Goal: Task Accomplishment & Management: Manage account settings

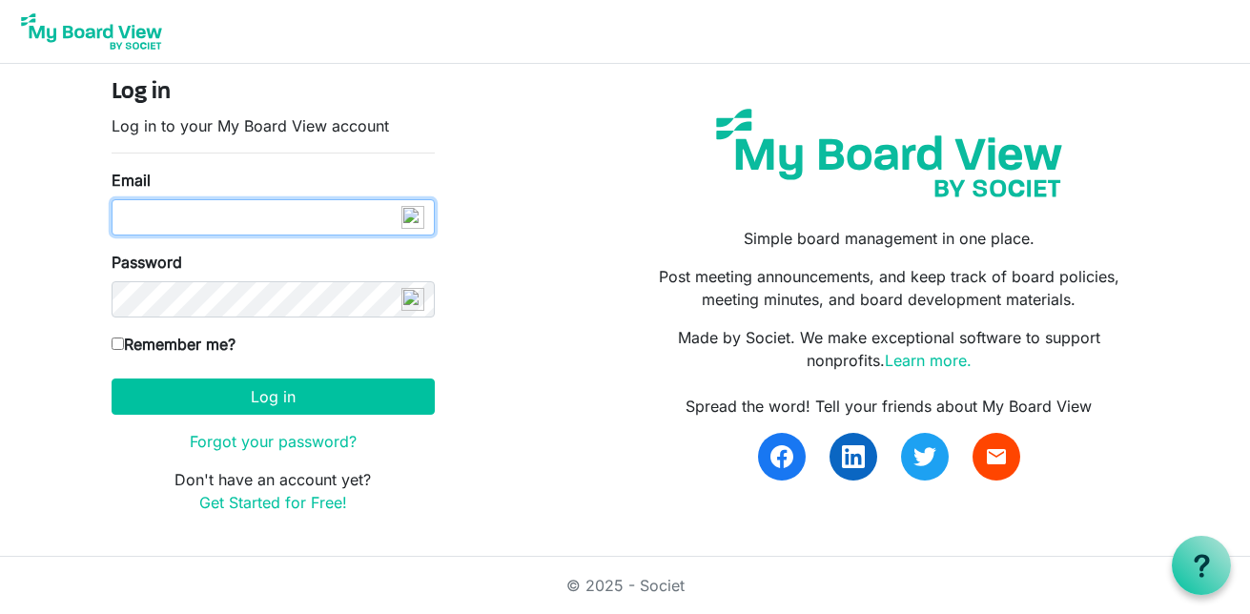
click at [184, 220] on input "Email" at bounding box center [273, 217] width 323 height 36
type input "info@creativecommunityimpact.ca"
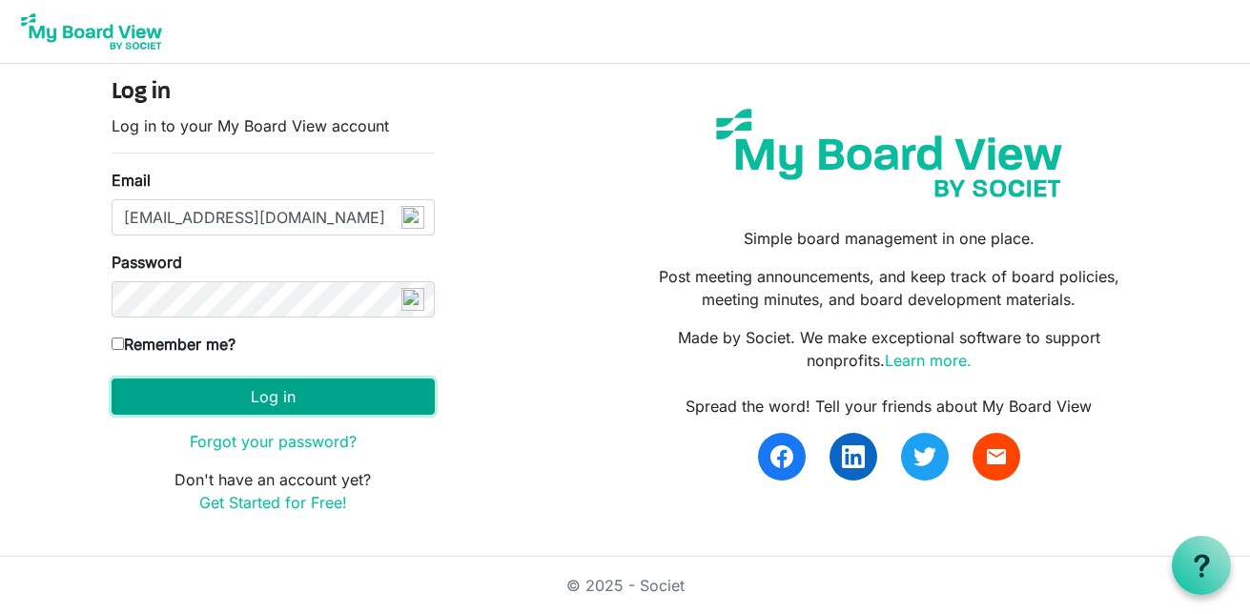
click at [122, 405] on button "Log in" at bounding box center [273, 397] width 323 height 36
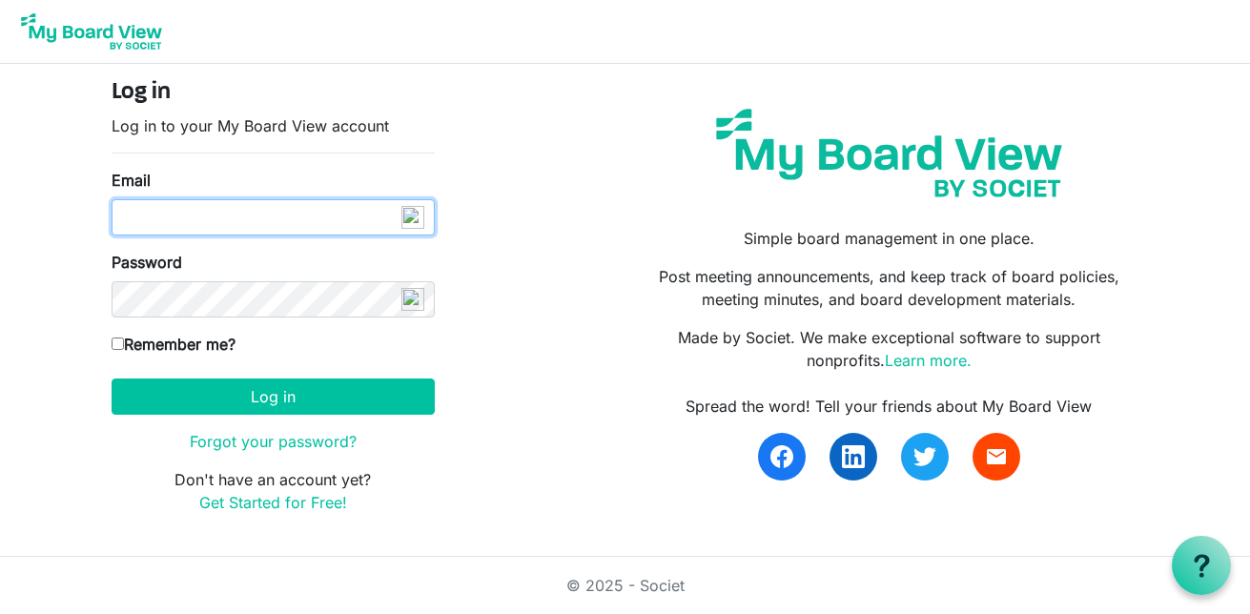
click at [225, 217] on input "Email" at bounding box center [273, 217] width 323 height 36
type input "[EMAIL_ADDRESS][DOMAIN_NAME]"
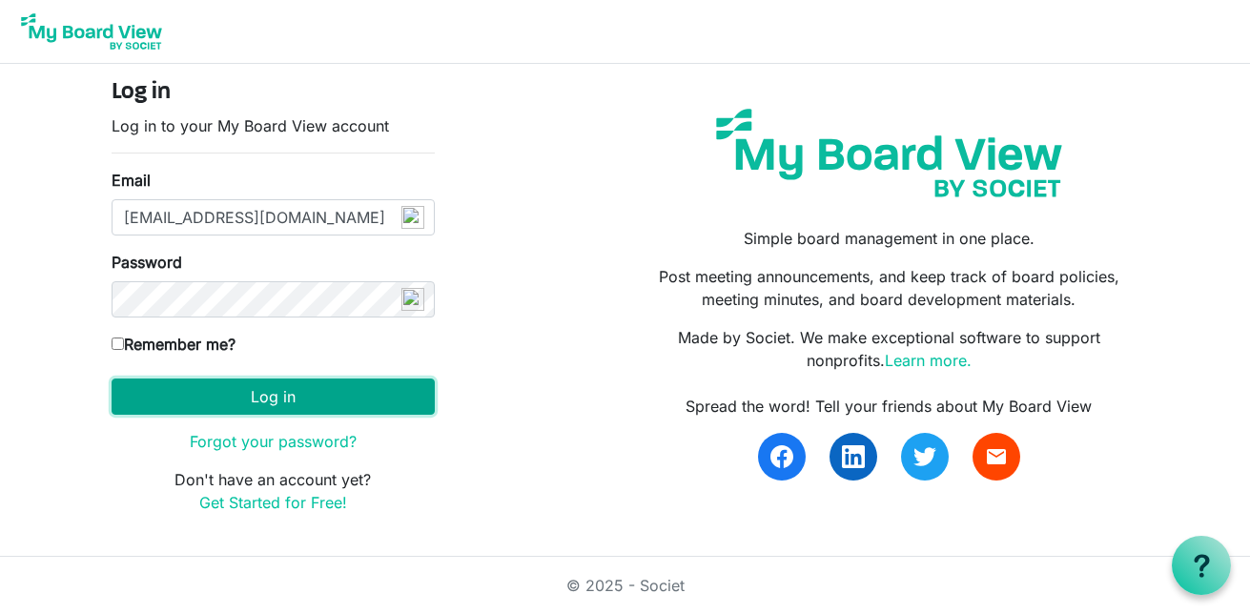
click at [112, 407] on button "Log in" at bounding box center [273, 397] width 323 height 36
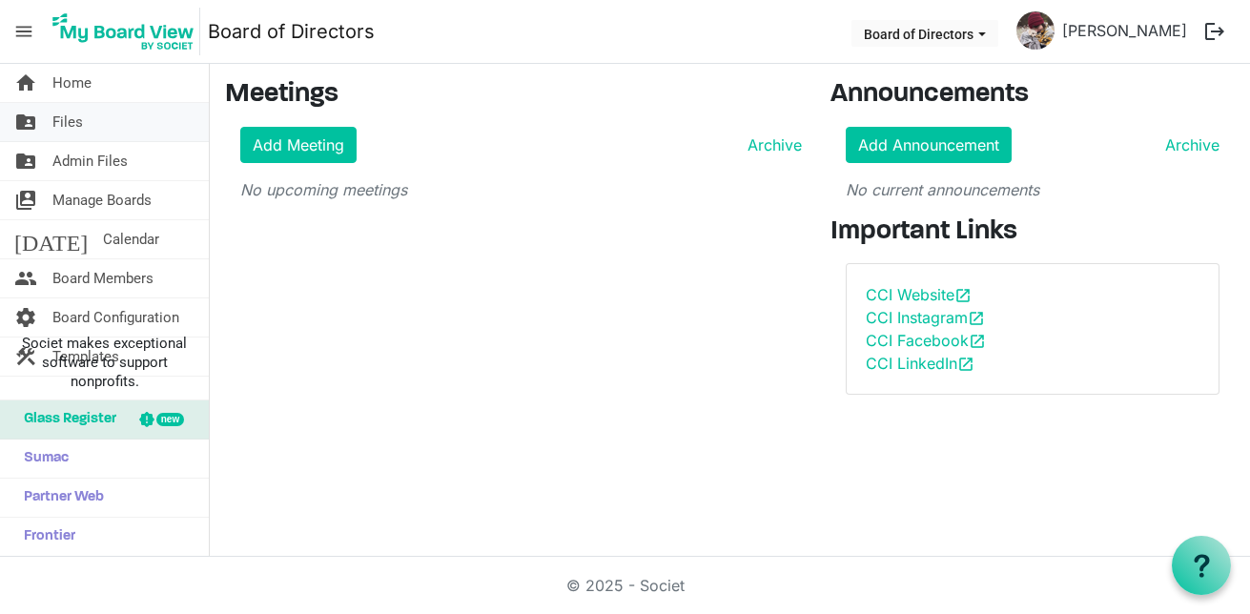
click at [69, 115] on span "Files" at bounding box center [67, 122] width 31 height 38
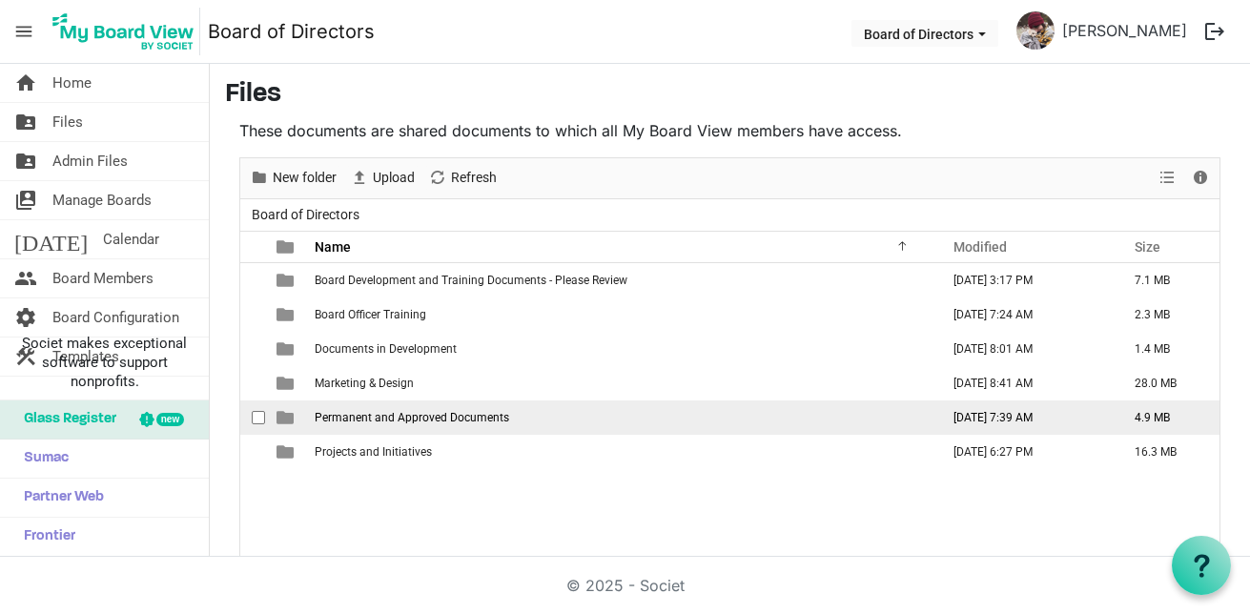
click at [408, 424] on td "Permanent and Approved Documents" at bounding box center [621, 418] width 625 height 34
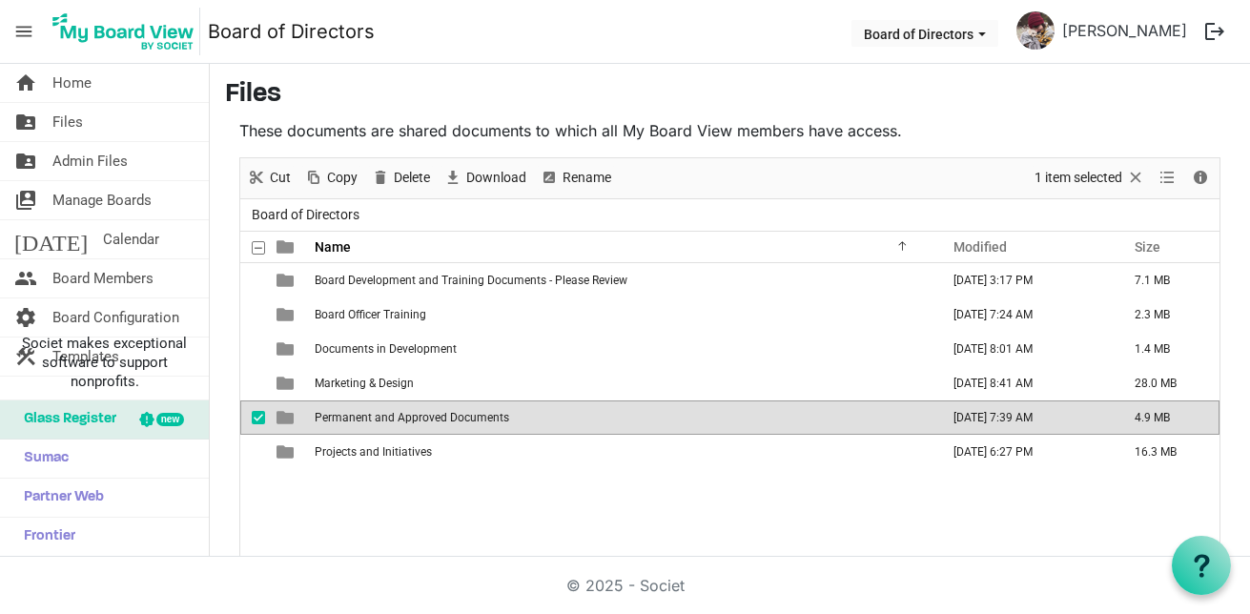
click at [408, 424] on td "Permanent and Approved Documents" at bounding box center [621, 418] width 625 height 34
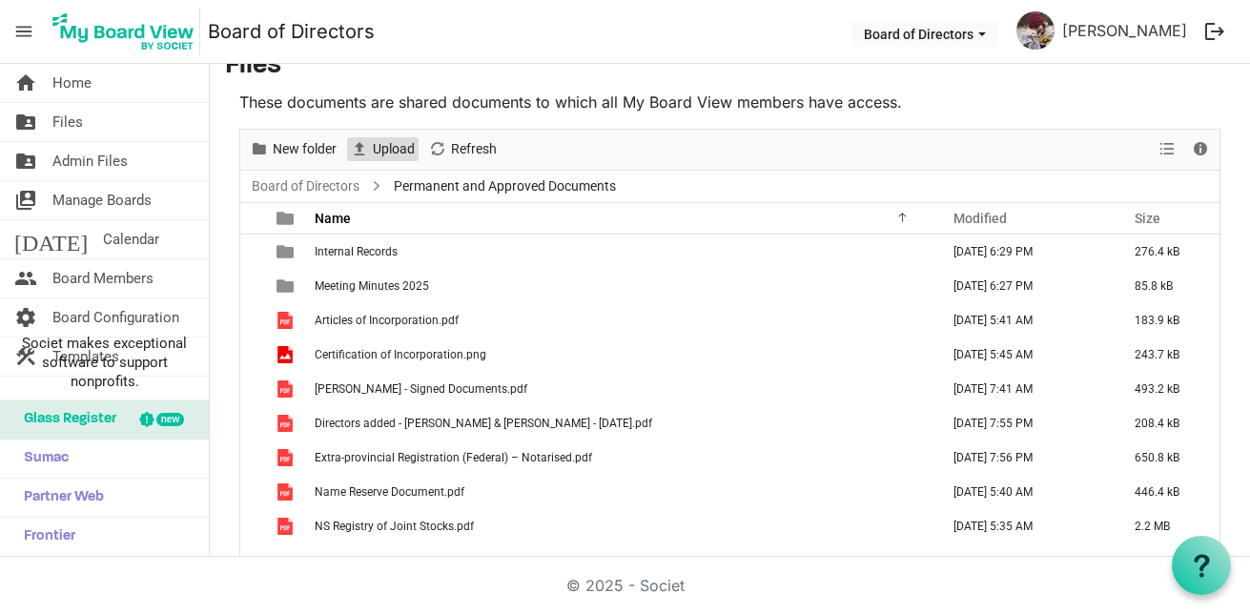
click at [391, 150] on span "Upload" at bounding box center [394, 149] width 46 height 24
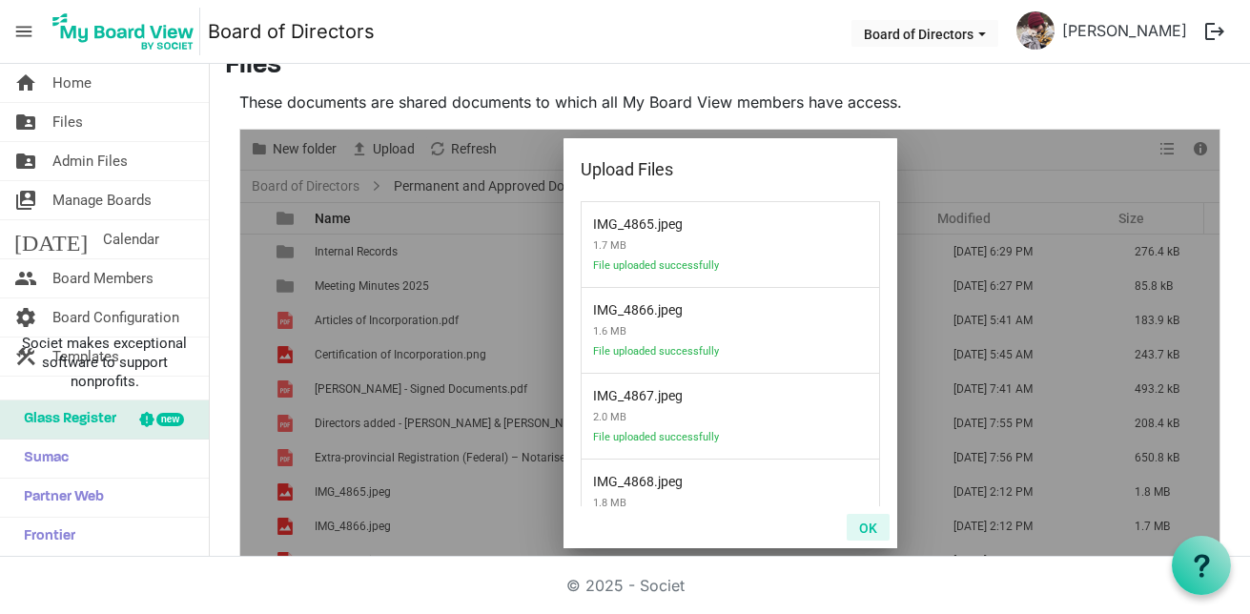
click at [853, 526] on button "OK" at bounding box center [868, 527] width 43 height 27
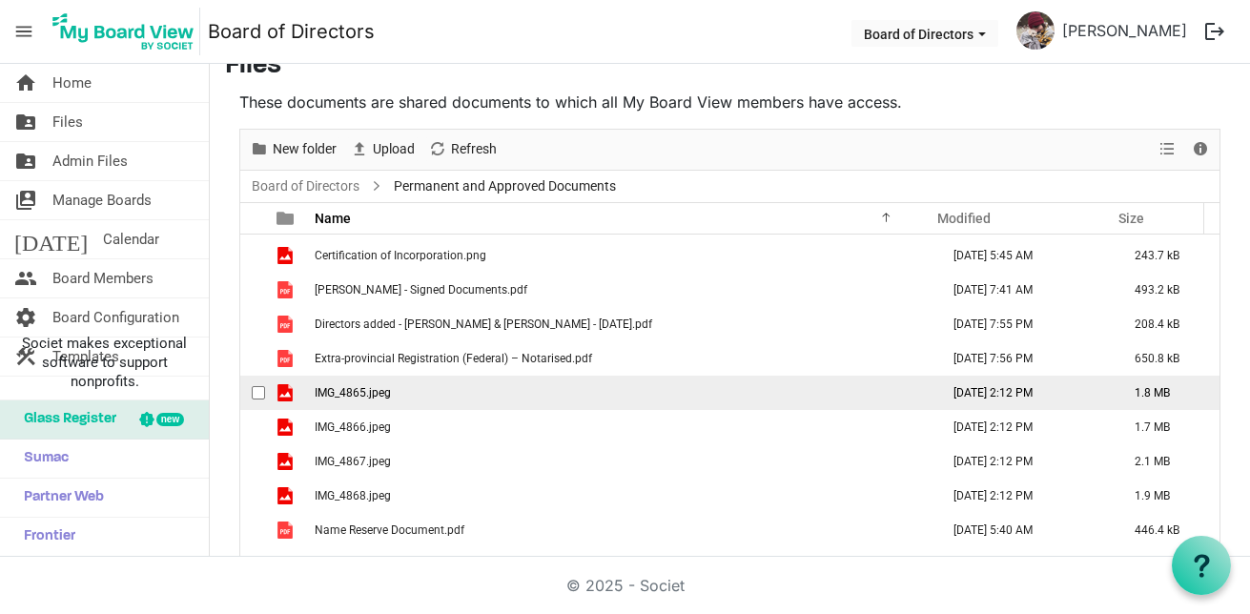
scroll to position [107, 0]
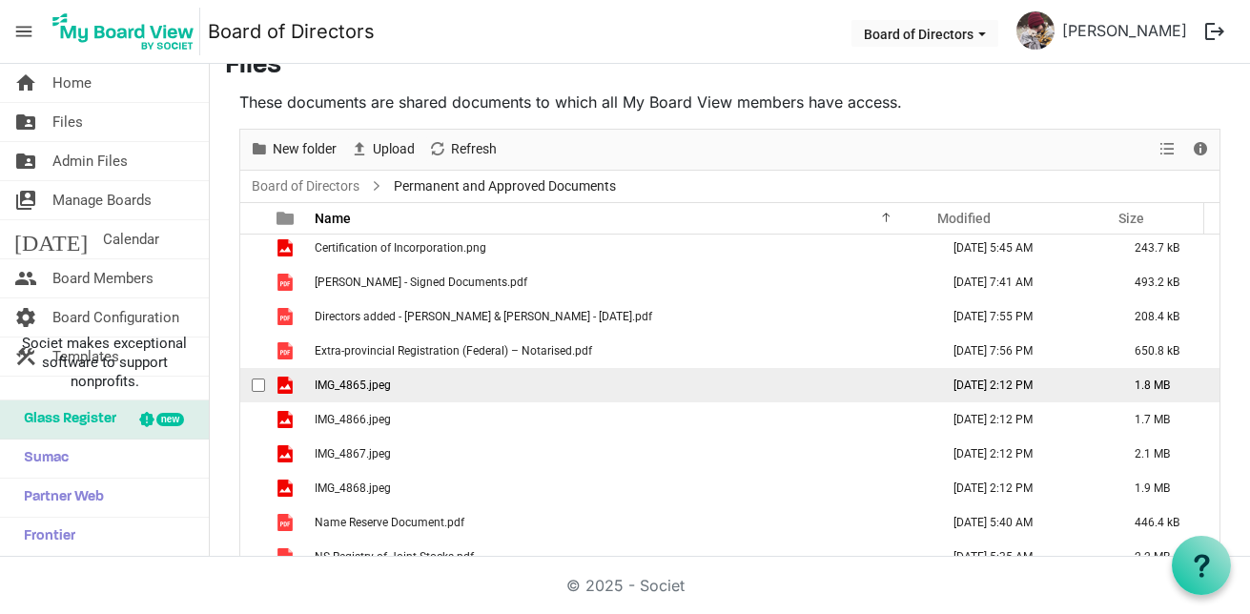
click at [514, 387] on td "IMG_4865.jpeg" at bounding box center [621, 385] width 625 height 34
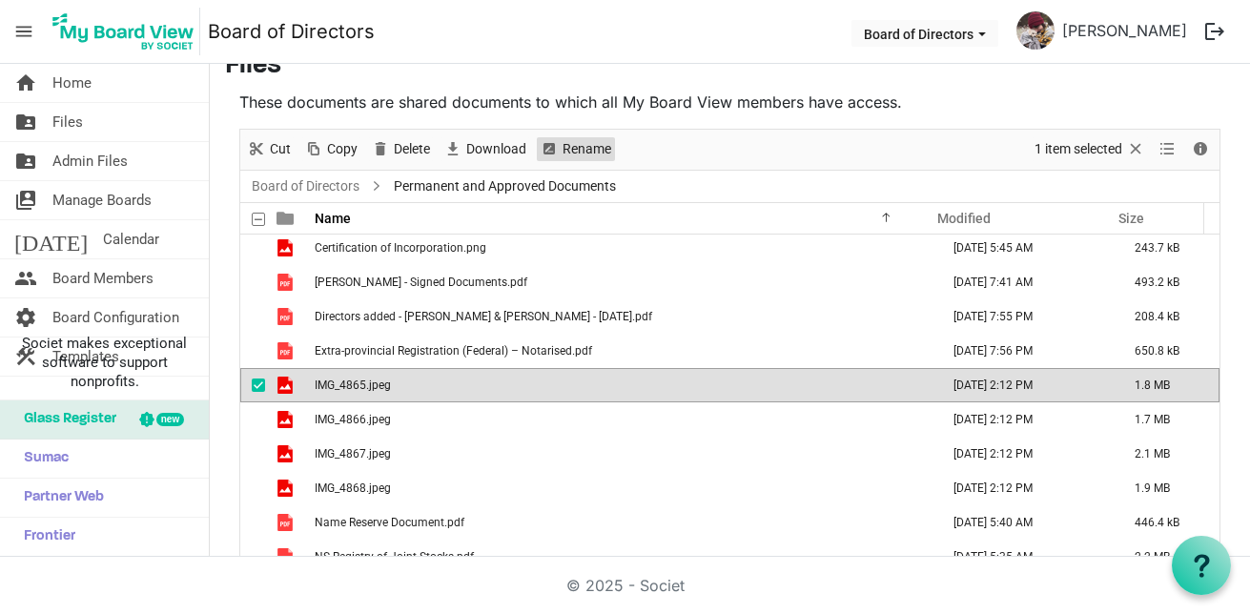
click at [584, 150] on span "Rename" at bounding box center [587, 149] width 52 height 24
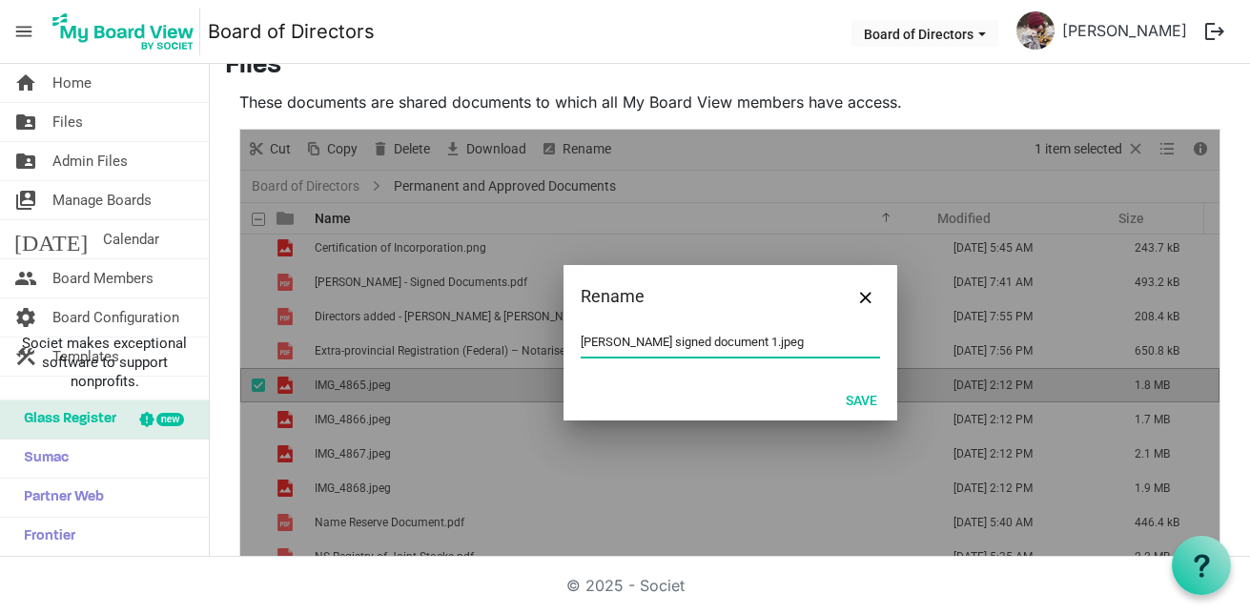
drag, startPoint x: 772, startPoint y: 340, endPoint x: 561, endPoint y: 342, distance: 210.8
click at [564, 343] on div "Karlee Campbell signed document 1.jpeg" at bounding box center [731, 353] width 334 height 51
click at [855, 398] on button "Save" at bounding box center [862, 399] width 56 height 27
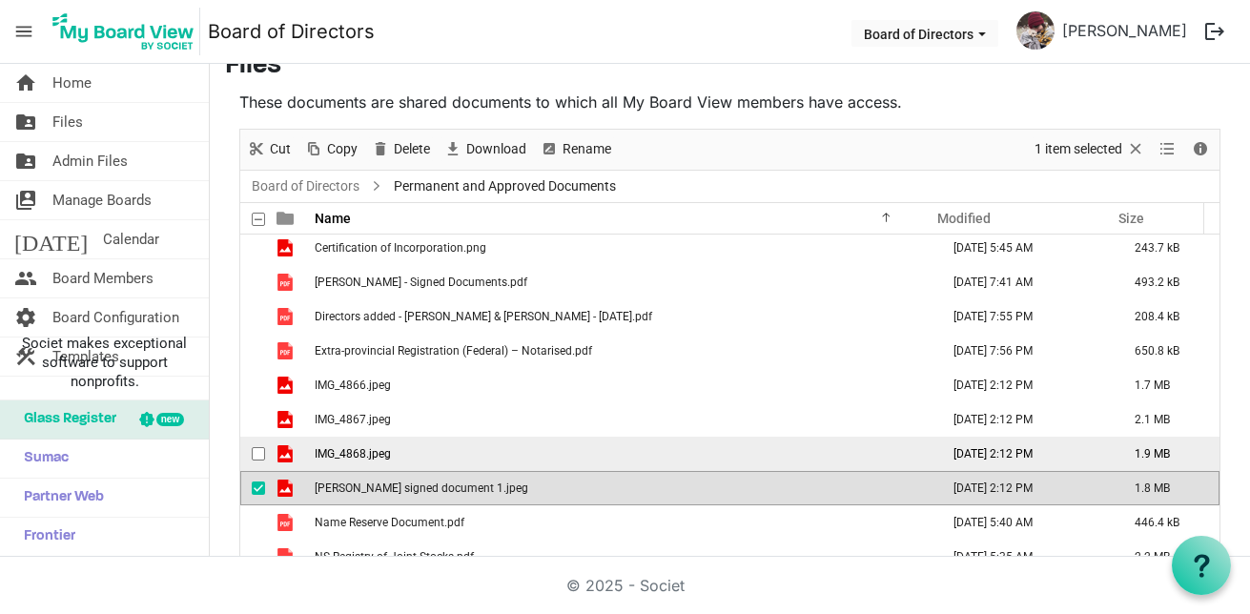
click at [373, 459] on span "IMG_4868.jpeg" at bounding box center [353, 453] width 76 height 13
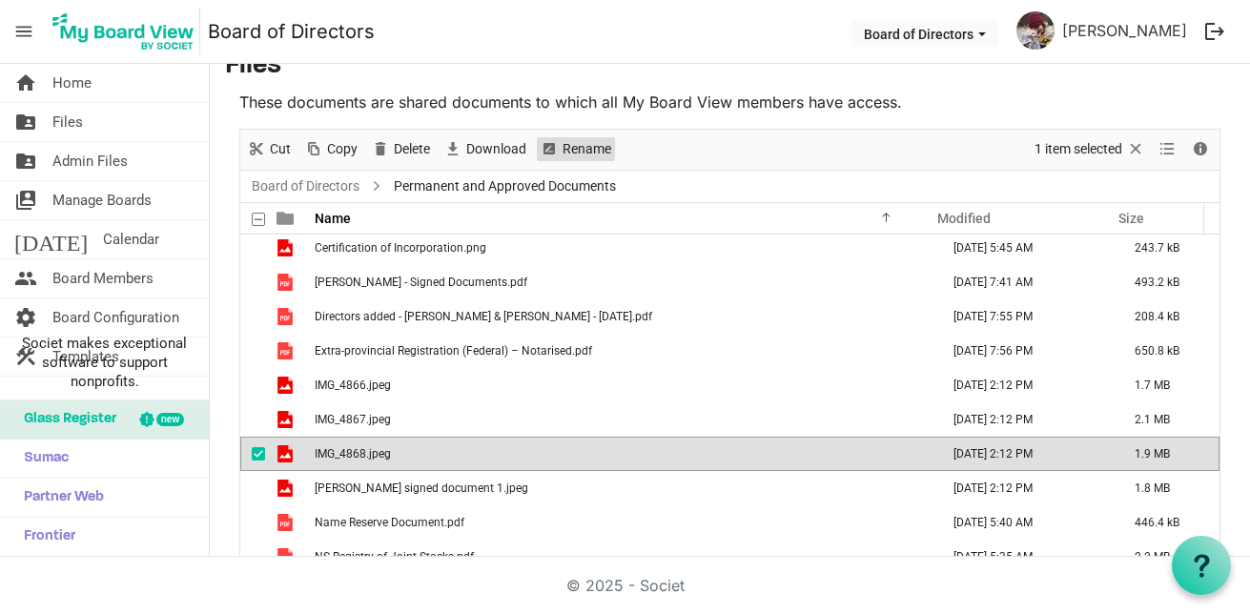
click at [582, 150] on span "Rename" at bounding box center [587, 149] width 52 height 24
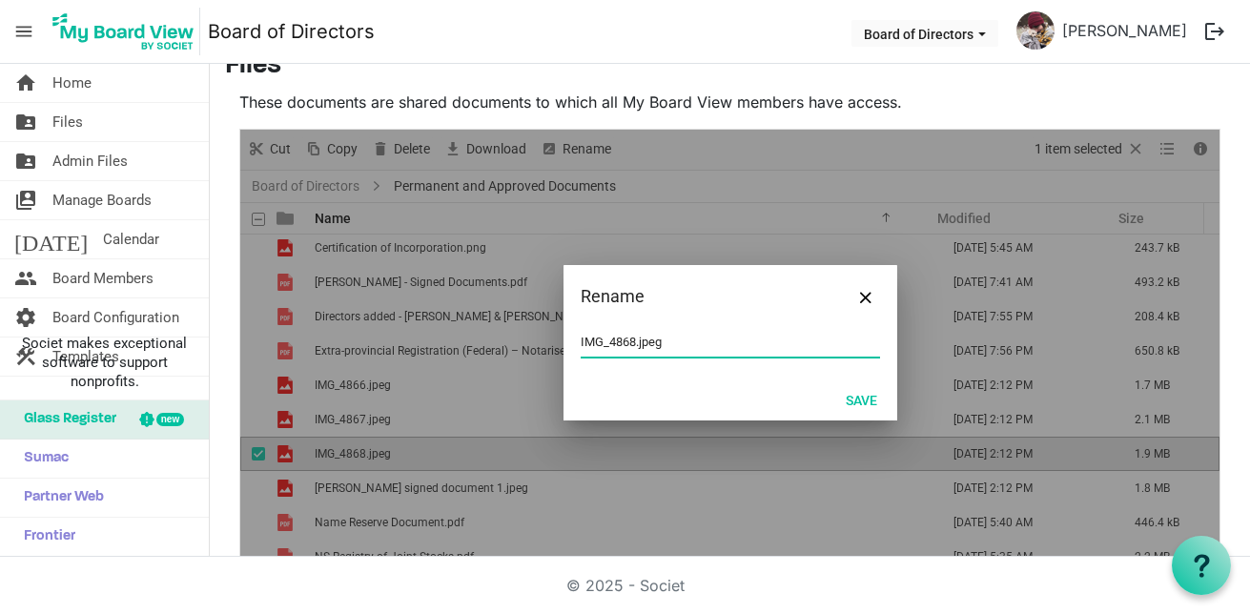
paste input "Karlee Campbell signed document 1"
click at [769, 341] on input "Karlee Campbell signed document 1.jpeg" at bounding box center [731, 342] width 300 height 29
click at [849, 406] on button "Save" at bounding box center [862, 399] width 56 height 27
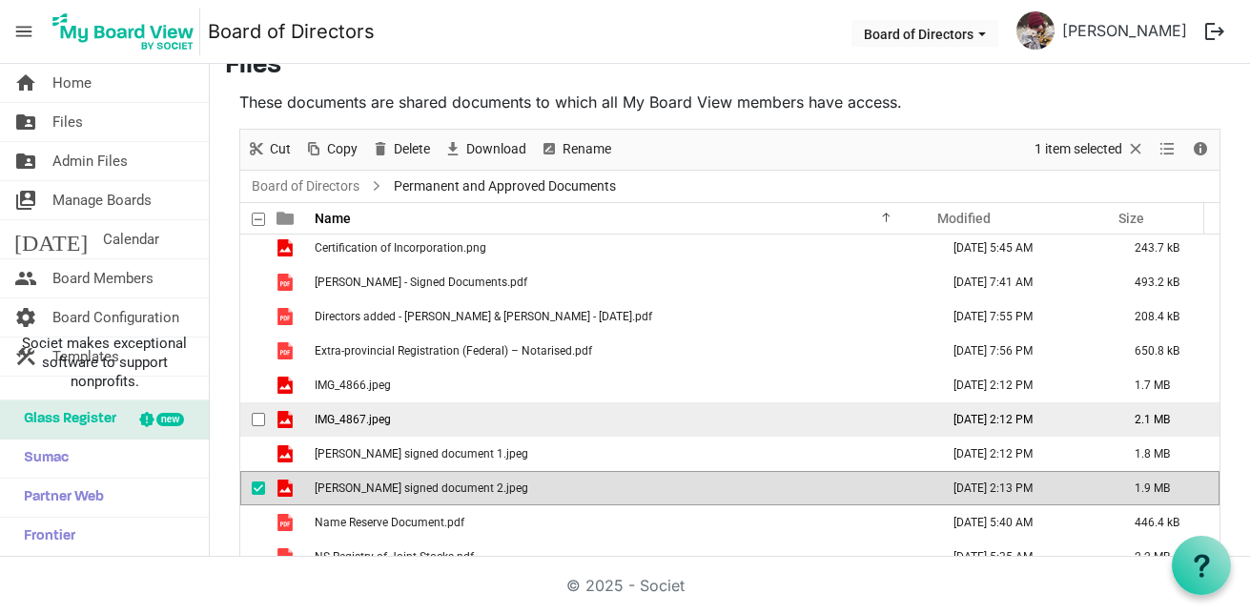
click at [345, 423] on span "IMG_4867.jpeg" at bounding box center [353, 419] width 76 height 13
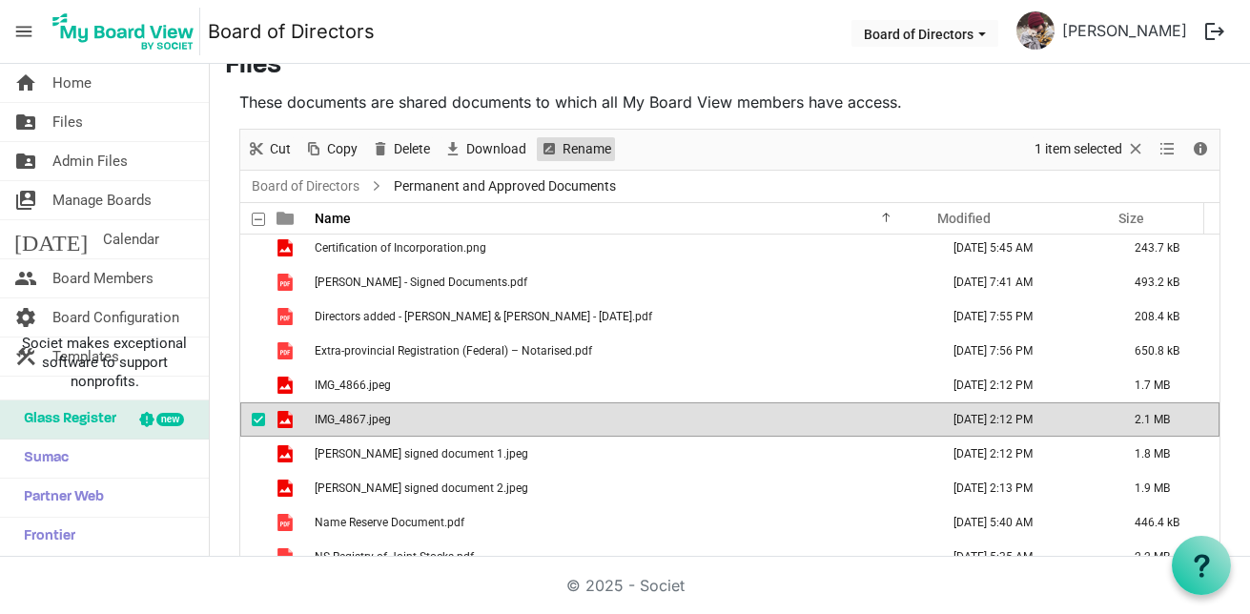
click at [582, 152] on span "Rename" at bounding box center [587, 149] width 52 height 24
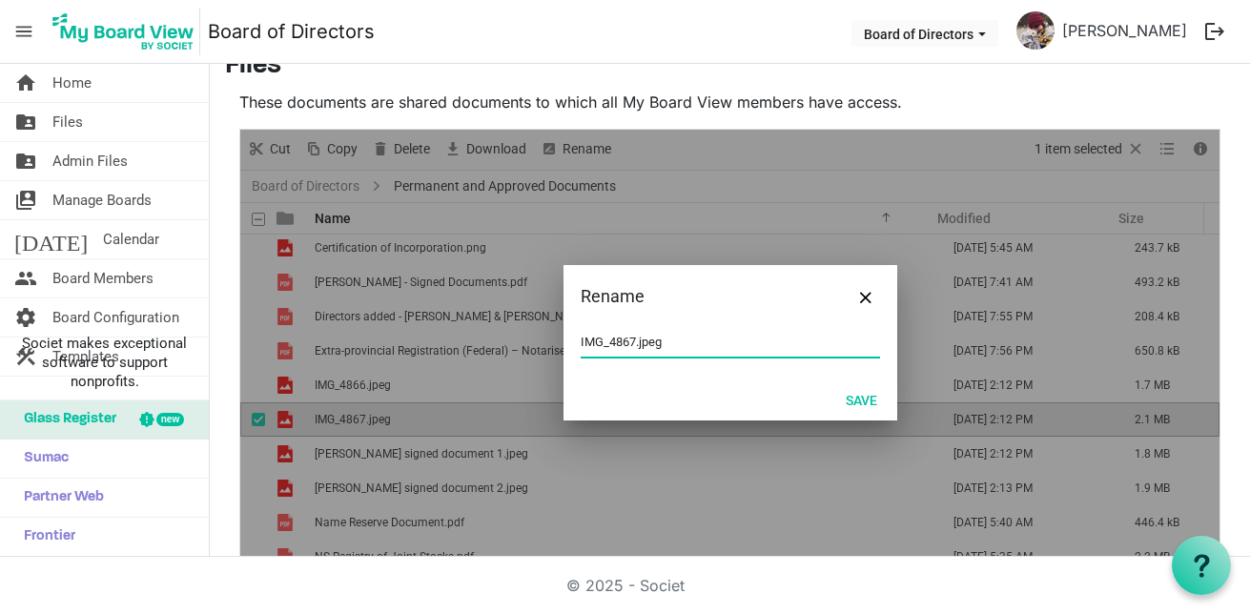
paste input "Karlee Campbell signed document 1"
click at [862, 412] on button "Save" at bounding box center [862, 399] width 56 height 27
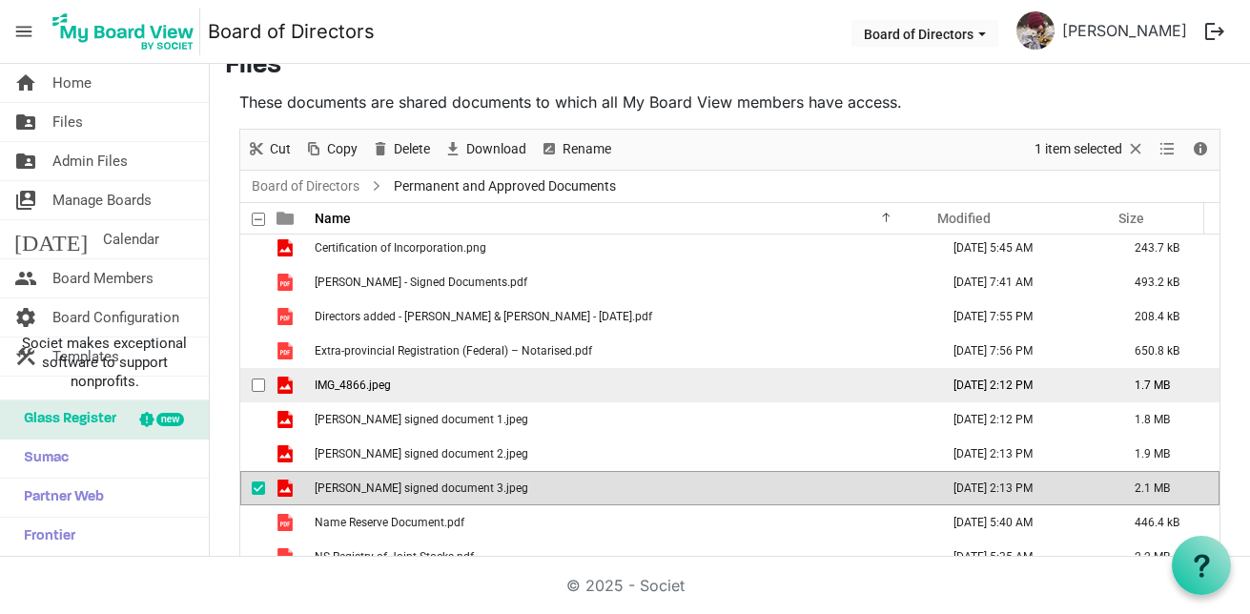
click at [414, 384] on td "IMG_4866.jpeg" at bounding box center [621, 385] width 625 height 34
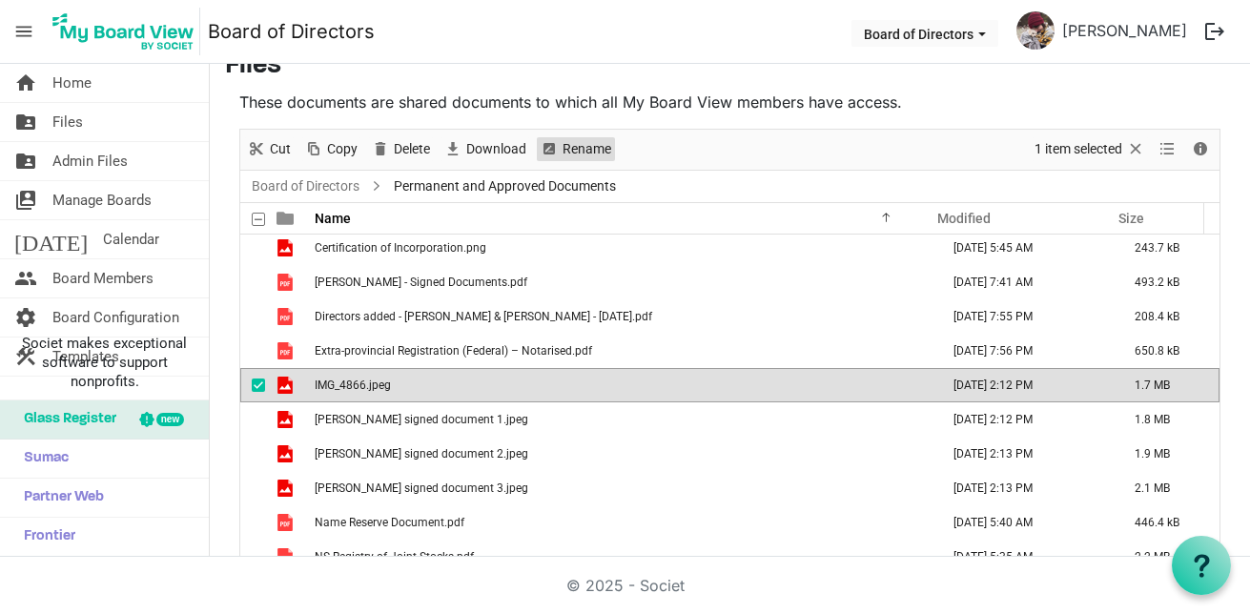
click at [580, 148] on span "Rename" at bounding box center [587, 149] width 52 height 24
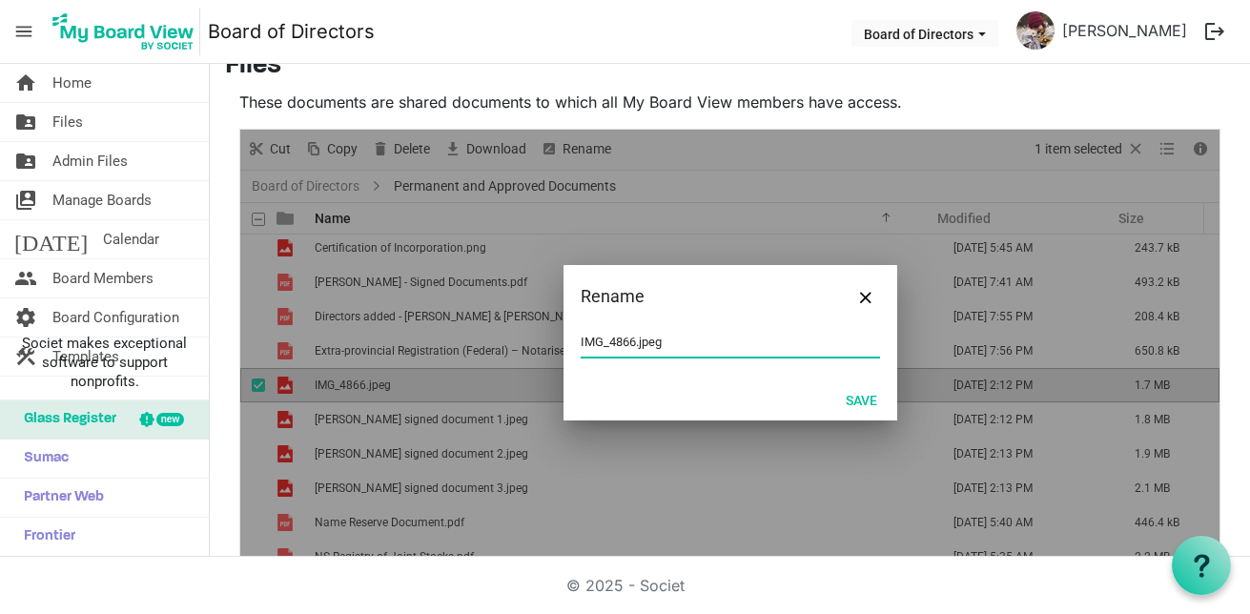
paste input "Karlee Campbell signed document 1"
type input "Karlee Campbell signed document 4.jpeg"
click at [849, 411] on button "Save" at bounding box center [862, 399] width 56 height 27
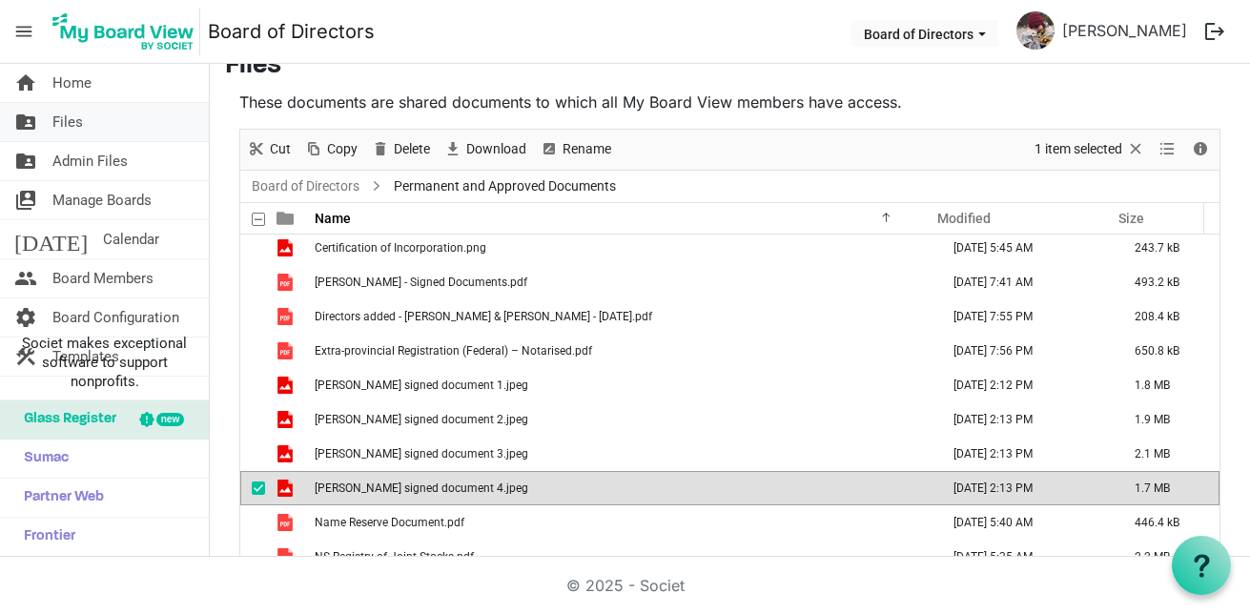
click at [105, 130] on link "folder_shared Files" at bounding box center [104, 122] width 209 height 38
